Goal: Transaction & Acquisition: Purchase product/service

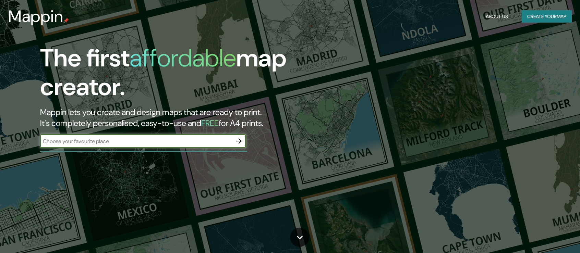
click at [144, 141] on input "text" at bounding box center [136, 142] width 192 height 8
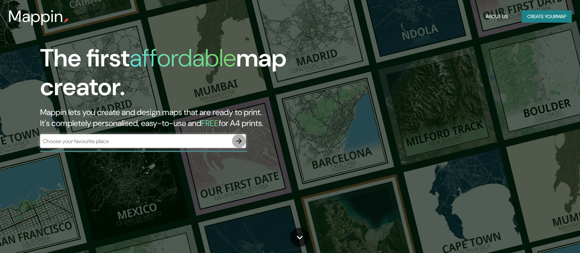
click at [235, 140] on icon "button" at bounding box center [239, 141] width 8 height 8
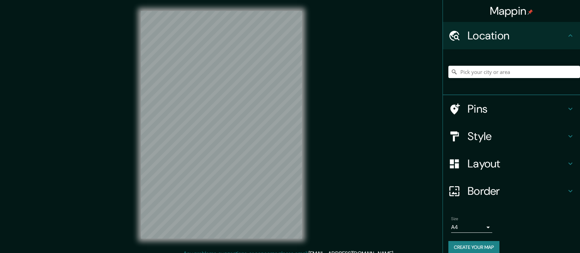
click at [486, 80] on div at bounding box center [515, 72] width 132 height 34
click at [468, 76] on input "Pick your city or area" at bounding box center [515, 72] width 132 height 12
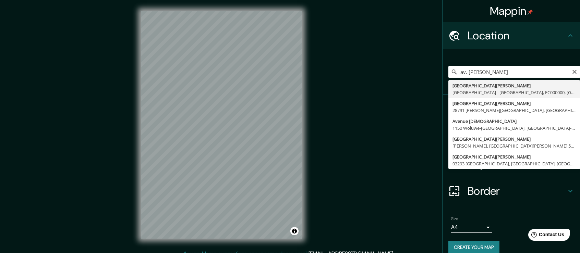
type input "[GEOGRAPHIC_DATA], [GEOGRAPHIC_DATA], EC000000, [GEOGRAPHIC_DATA]"
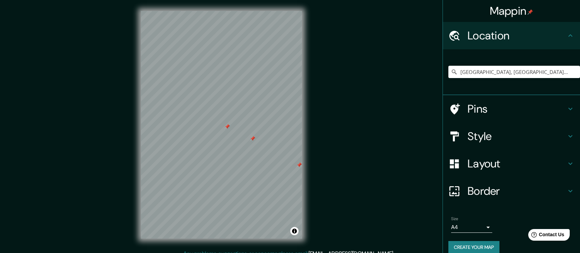
click at [227, 125] on div at bounding box center [227, 126] width 5 height 5
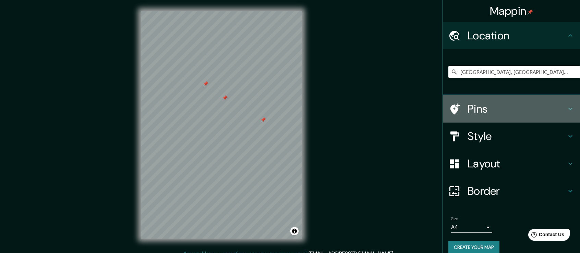
click at [539, 111] on h4 "Pins" at bounding box center [517, 109] width 99 height 14
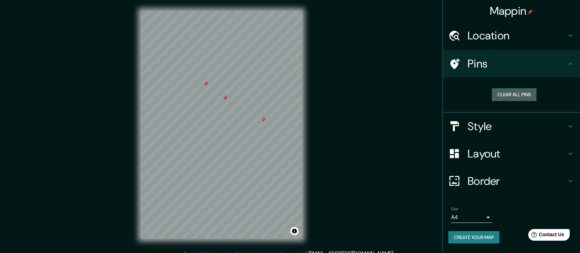
click at [517, 98] on button "Clear all pins" at bounding box center [514, 94] width 45 height 13
click at [487, 138] on div "Style" at bounding box center [511, 126] width 137 height 27
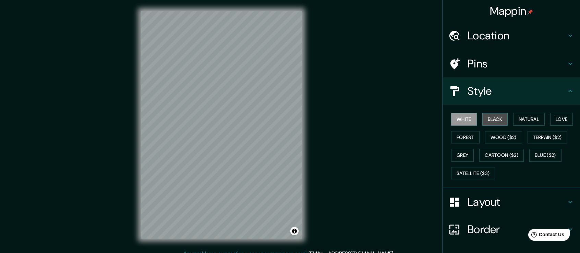
click at [494, 116] on button "Black" at bounding box center [496, 119] width 26 height 13
click at [532, 119] on button "Natural" at bounding box center [529, 119] width 32 height 13
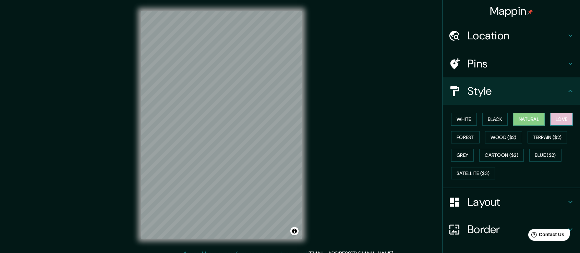
click at [565, 117] on button "Love" at bounding box center [562, 119] width 23 height 13
click at [459, 136] on button "Forest" at bounding box center [465, 137] width 28 height 13
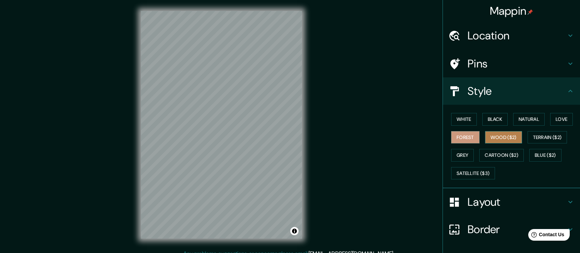
click at [493, 137] on button "Wood ($2)" at bounding box center [503, 137] width 37 height 13
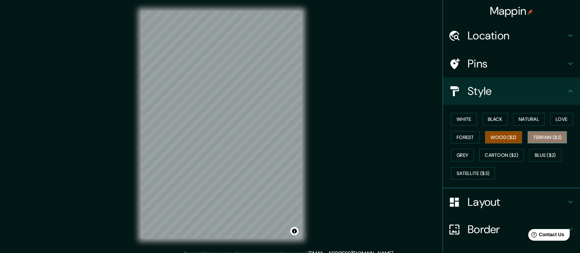
click at [536, 133] on button "Terrain ($2)" at bounding box center [548, 137] width 40 height 13
click at [464, 155] on button "Grey" at bounding box center [462, 155] width 23 height 13
